Goal: Transaction & Acquisition: Purchase product/service

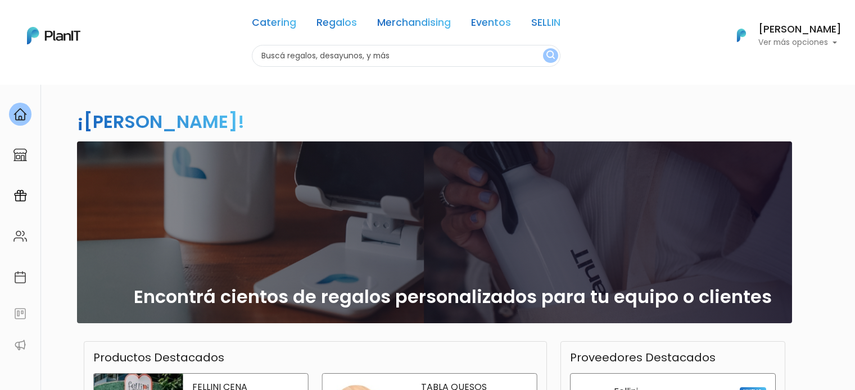
click at [412, 24] on link "Merchandising" at bounding box center [414, 24] width 74 height 13
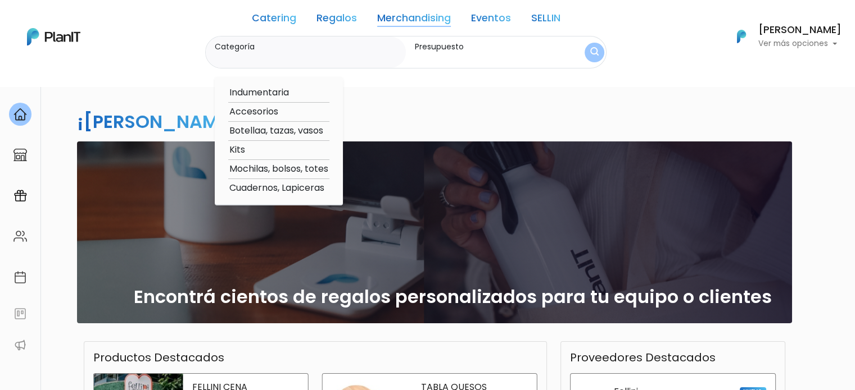
click at [343, 26] on div "Catering Regalos Merchandising Eventos SELLIN" at bounding box center [406, 19] width 308 height 31
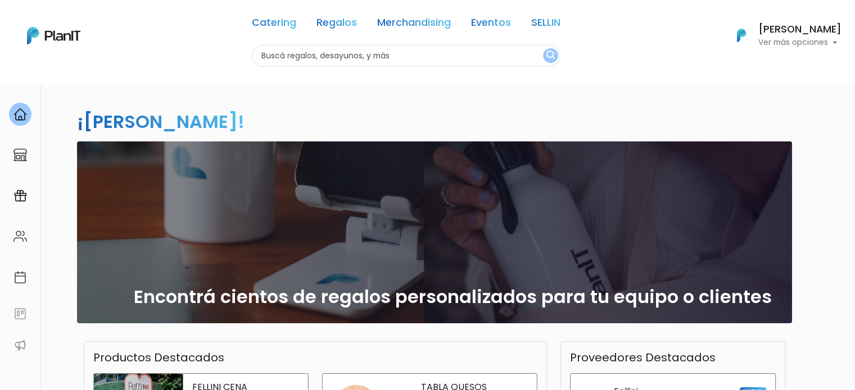
click at [346, 21] on link "Regalos" at bounding box center [336, 24] width 40 height 13
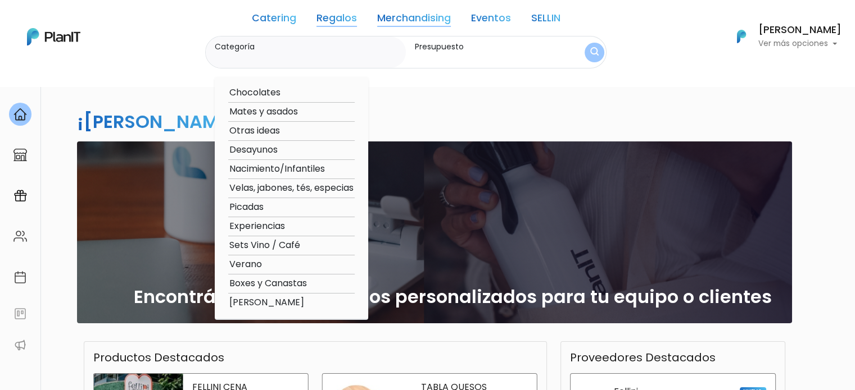
click at [253, 269] on option "Verano" at bounding box center [291, 265] width 126 height 14
type input "Verano"
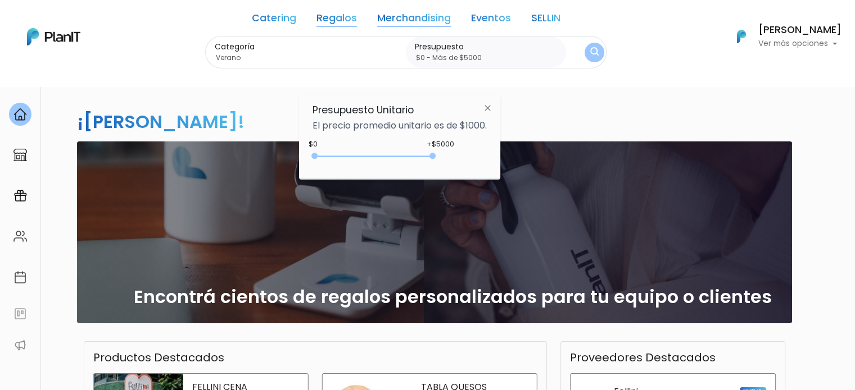
drag, startPoint x: 966, startPoint y: 835, endPoint x: 643, endPoint y: 692, distance: 354.1
type input "$0 - Más de $5000"
click at [594, 53] on img "submit" at bounding box center [594, 52] width 8 height 11
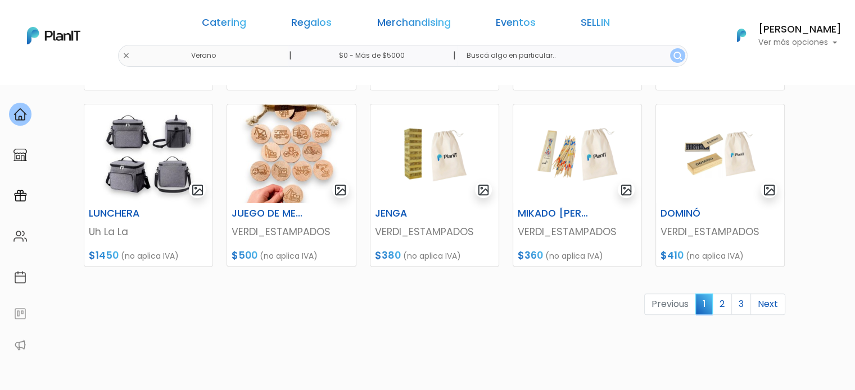
scroll to position [592, 0]
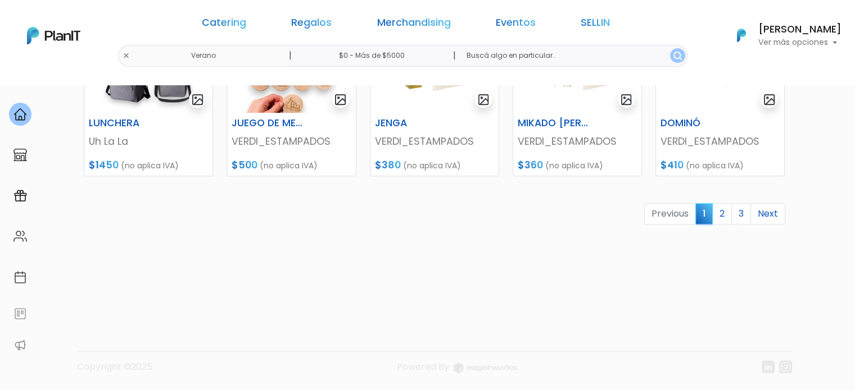
click at [724, 214] on link "2" at bounding box center [722, 213] width 20 height 21
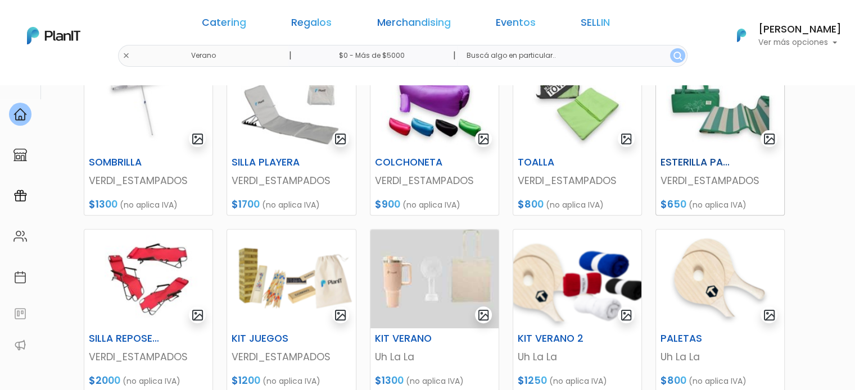
scroll to position [393, 0]
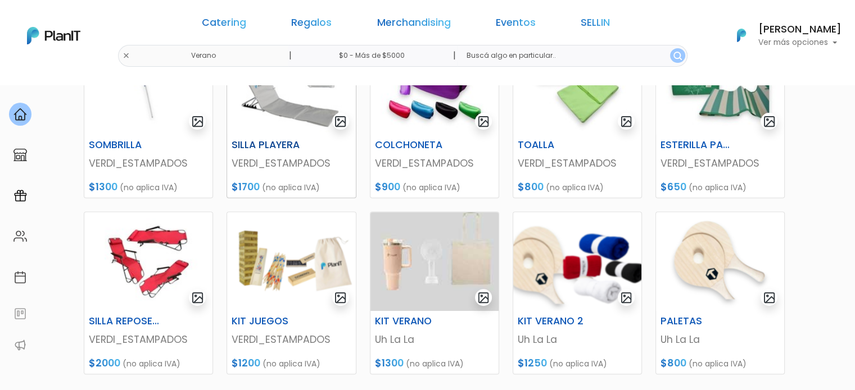
click at [281, 146] on h6 "SILLA PLAYERA" at bounding box center [269, 145] width 89 height 12
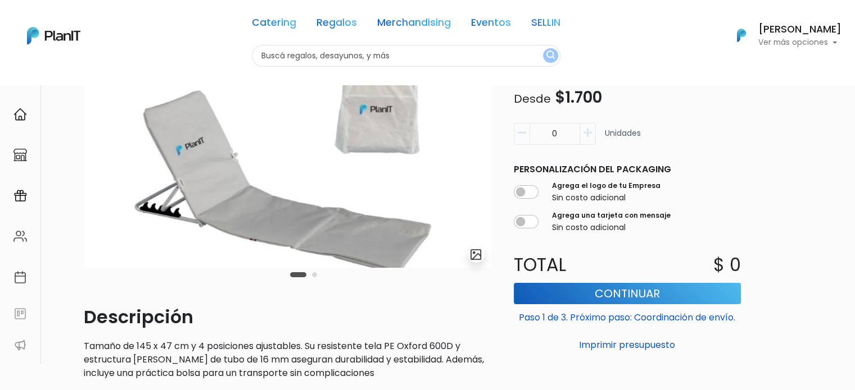
scroll to position [112, 0]
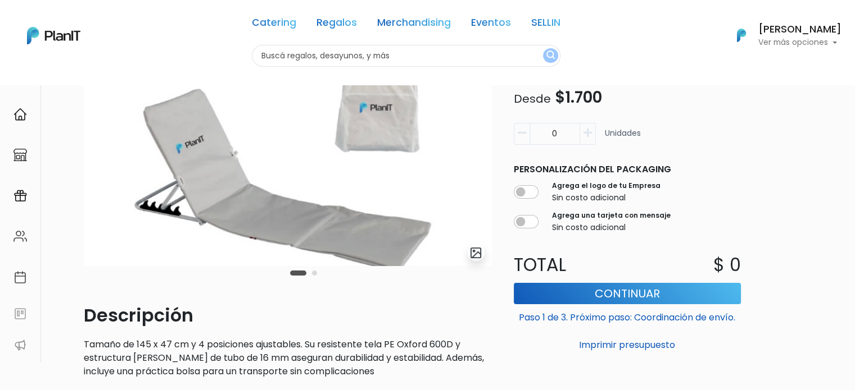
click at [312, 275] on button "Carousel Page 2" at bounding box center [314, 273] width 5 height 5
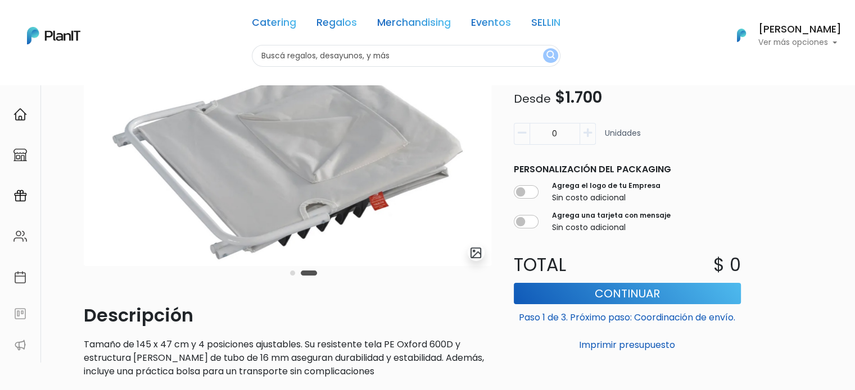
click at [293, 272] on button "Carousel Page 1" at bounding box center [292, 273] width 5 height 5
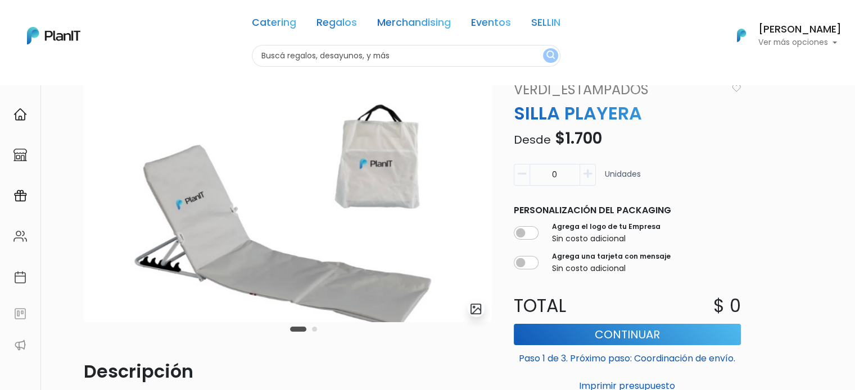
scroll to position [40, 0]
